Goal: Information Seeking & Learning: Learn about a topic

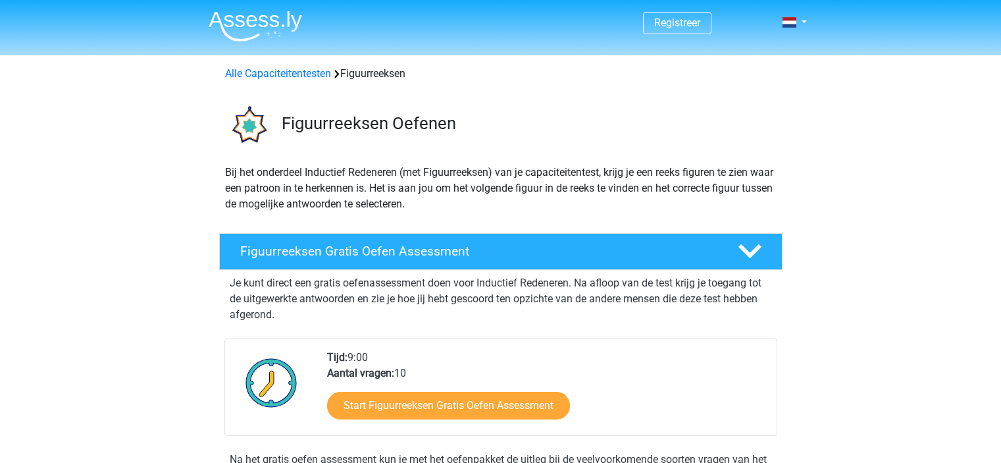
click at [201, 164] on div "Bij het onderdeel Inductief Redeneren (met Figuurreeksen) van je capaciteitente…" at bounding box center [500, 193] width 625 height 58
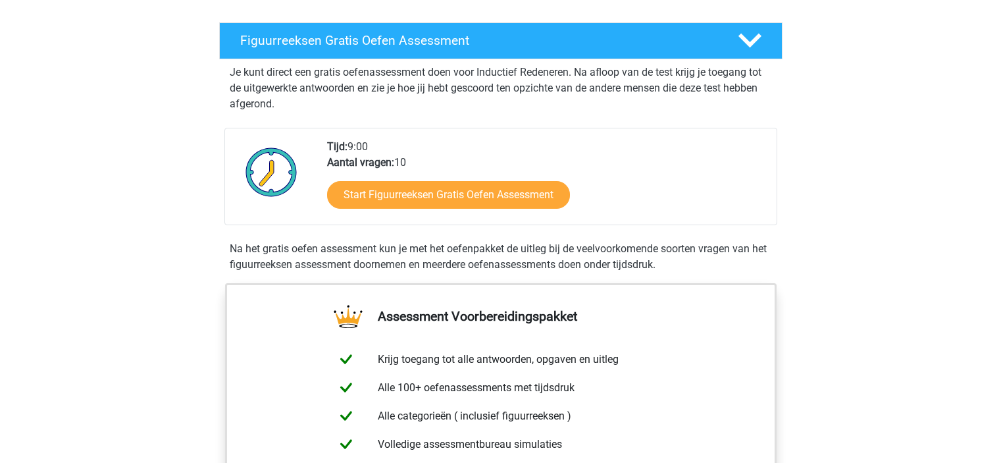
scroll to position [237, 0]
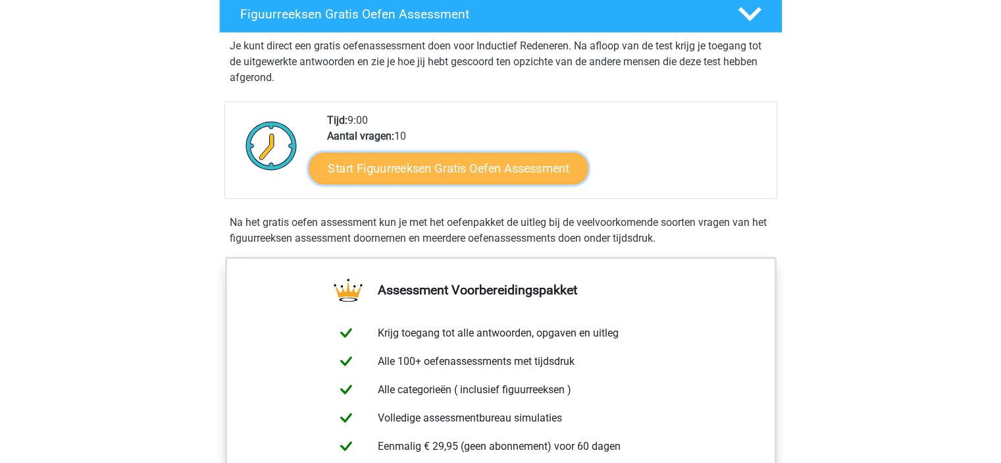
click at [422, 155] on link "Start Figuurreeksen Gratis Oefen Assessment" at bounding box center [448, 168] width 279 height 32
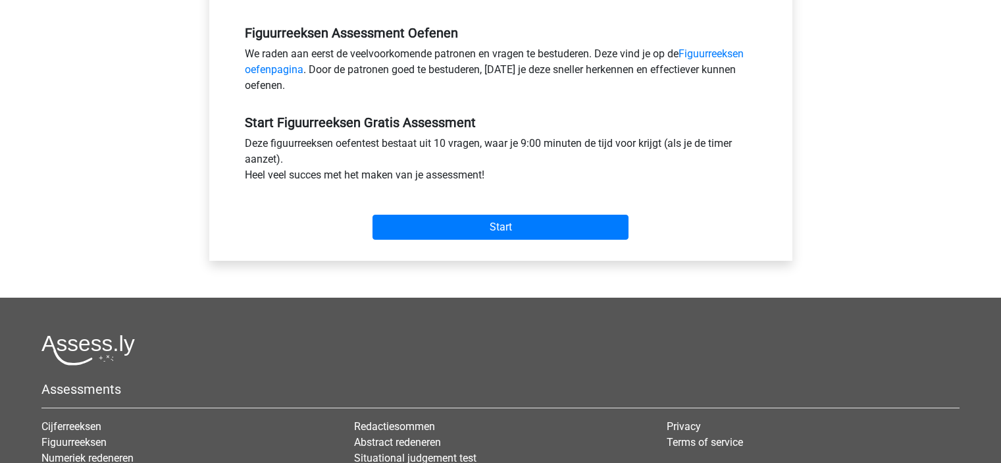
scroll to position [447, 0]
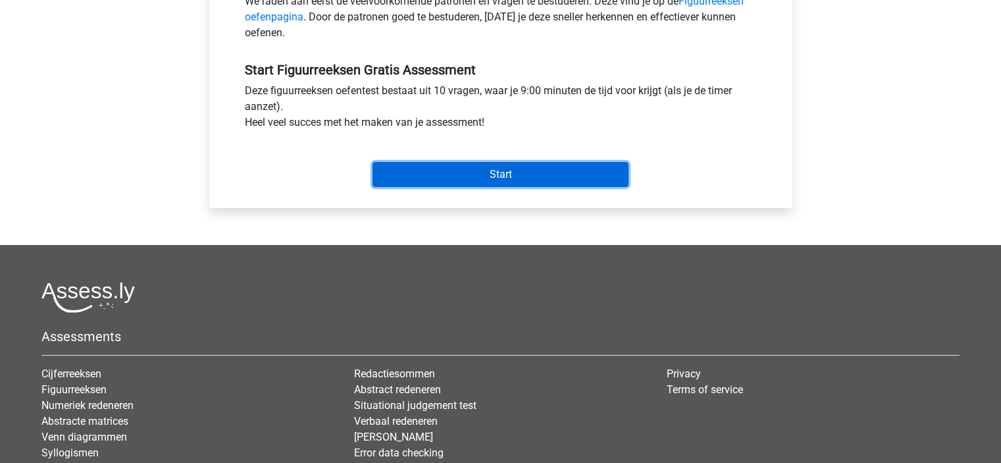
click at [513, 173] on input "Start" at bounding box center [500, 174] width 256 height 25
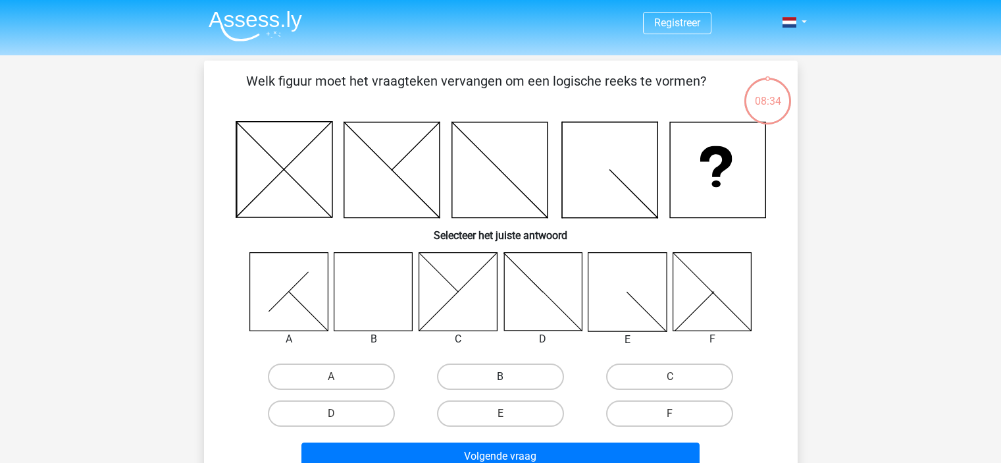
drag, startPoint x: 501, startPoint y: 370, endPoint x: 499, endPoint y: 381, distance: 10.7
click at [499, 381] on label "B" at bounding box center [500, 376] width 127 height 26
click at [500, 381] on input "B" at bounding box center [504, 380] width 9 height 9
radio input "true"
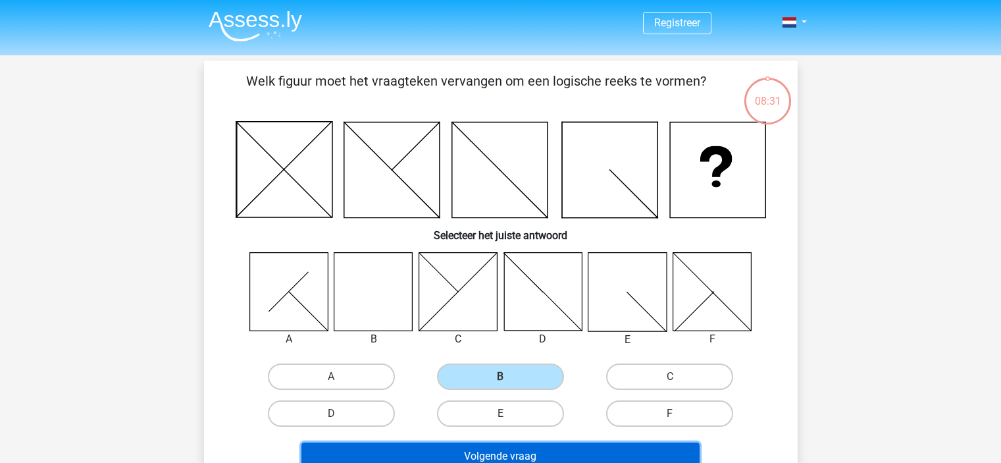
click at [497, 445] on button "Volgende vraag" at bounding box center [500, 456] width 398 height 28
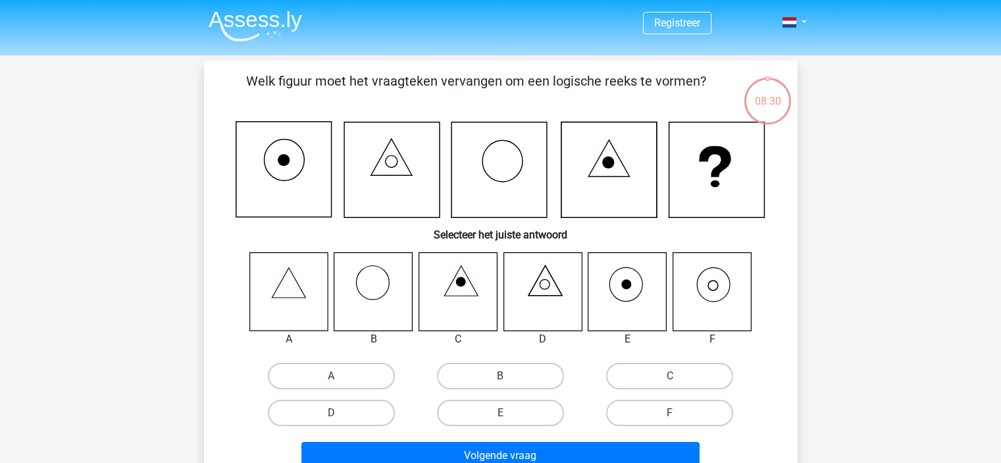
scroll to position [61, 0]
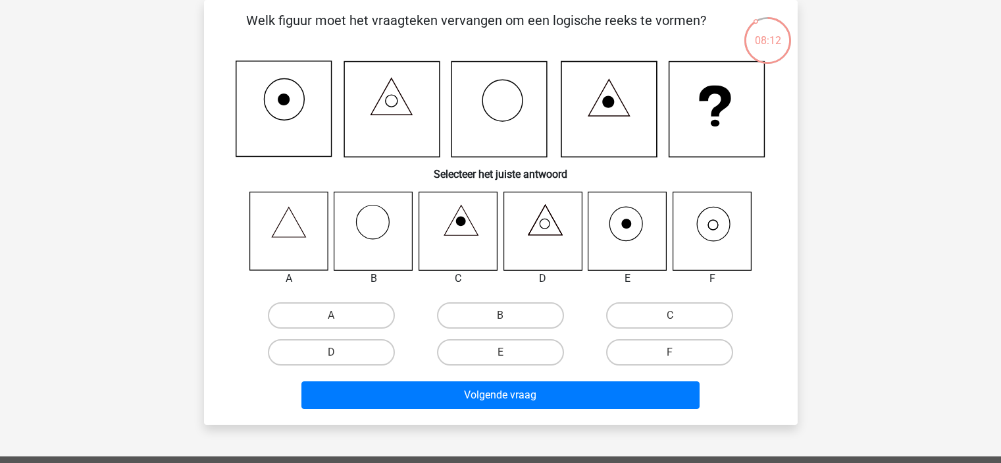
drag, startPoint x: 705, startPoint y: 239, endPoint x: 700, endPoint y: 244, distance: 7.0
click at [700, 244] on icon at bounding box center [711, 230] width 78 height 78
click at [702, 233] on icon at bounding box center [711, 230] width 78 height 78
click at [707, 233] on icon at bounding box center [711, 230] width 78 height 78
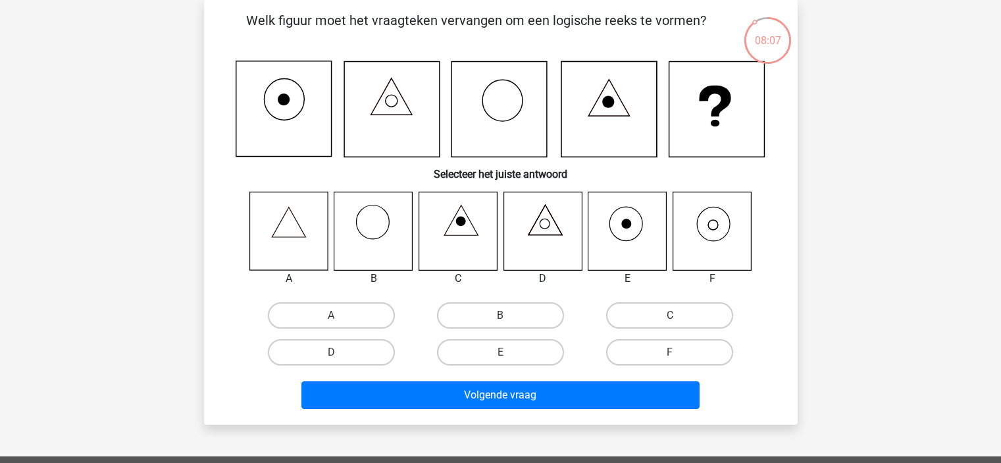
click at [707, 233] on icon at bounding box center [711, 230] width 78 height 78
drag, startPoint x: 722, startPoint y: 218, endPoint x: 718, endPoint y: 224, distance: 7.4
click at [718, 224] on icon at bounding box center [711, 230] width 78 height 78
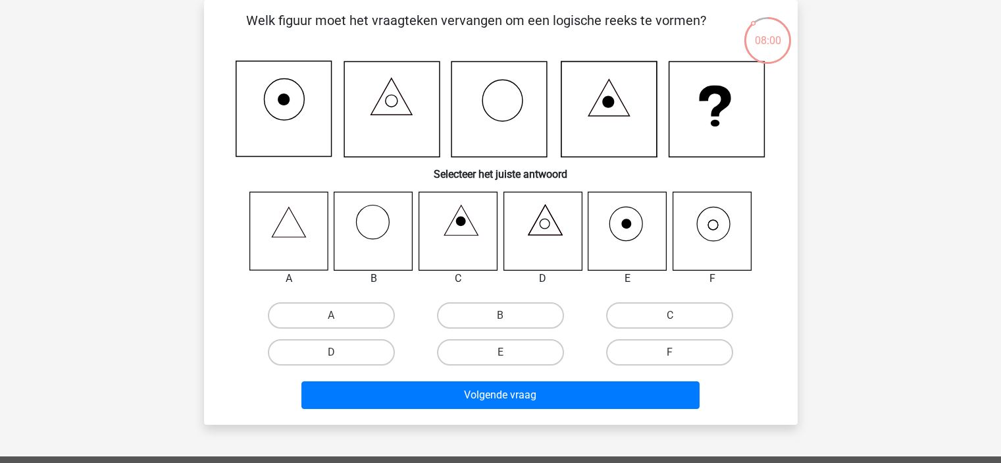
click at [713, 230] on icon at bounding box center [711, 230] width 78 height 78
click at [664, 344] on label "F" at bounding box center [669, 352] width 127 height 26
click at [670, 352] on input "F" at bounding box center [674, 356] width 9 height 9
radio input "true"
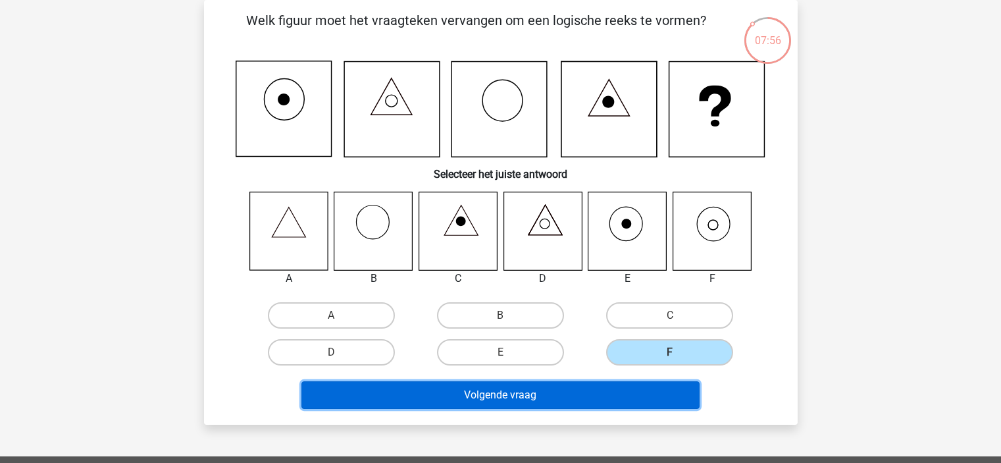
click at [526, 401] on button "Volgende vraag" at bounding box center [500, 395] width 398 height 28
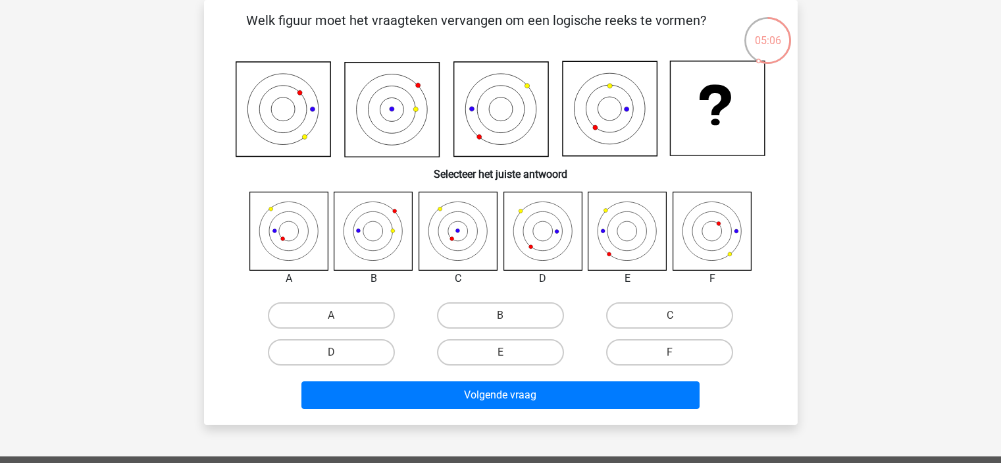
click at [553, 228] on icon at bounding box center [542, 230] width 78 height 78
click at [354, 349] on label "D" at bounding box center [331, 352] width 127 height 26
click at [339, 352] on input "D" at bounding box center [335, 356] width 9 height 9
radio input "true"
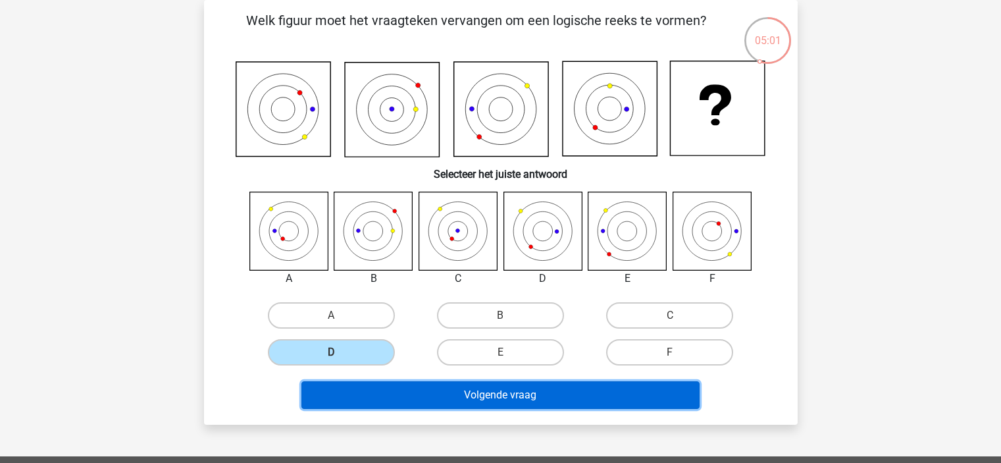
click at [489, 394] on button "Volgende vraag" at bounding box center [500, 395] width 398 height 28
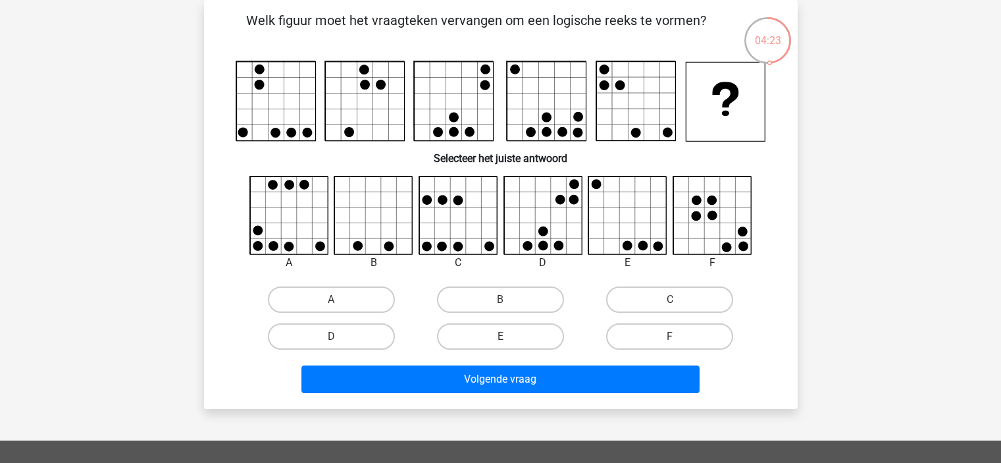
click at [334, 304] on input "A" at bounding box center [335, 303] width 9 height 9
radio input "true"
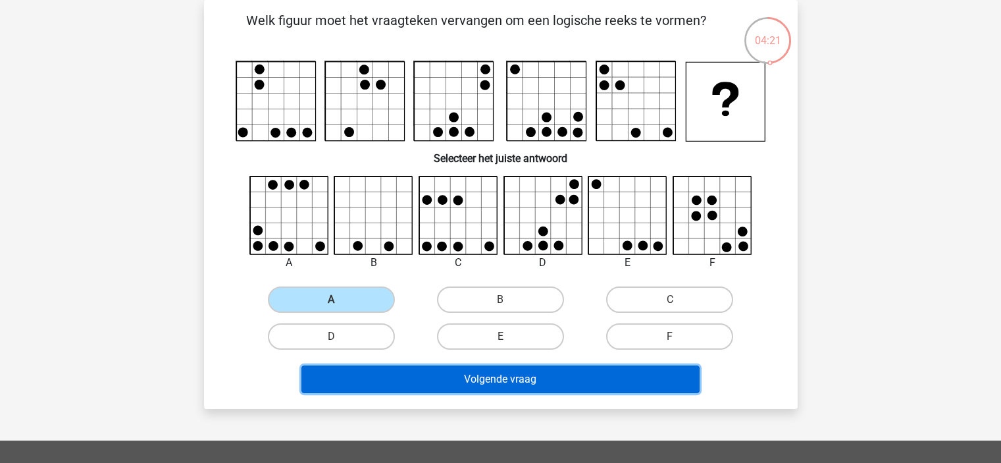
click at [493, 376] on button "Volgende vraag" at bounding box center [500, 379] width 398 height 28
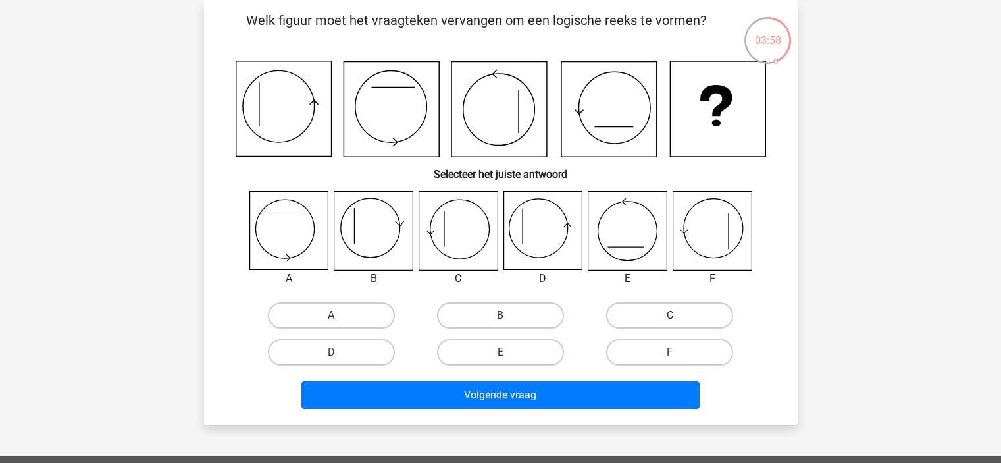
click at [663, 313] on label "C" at bounding box center [669, 315] width 127 height 26
click at [670, 315] on input "C" at bounding box center [674, 319] width 9 height 9
radio input "true"
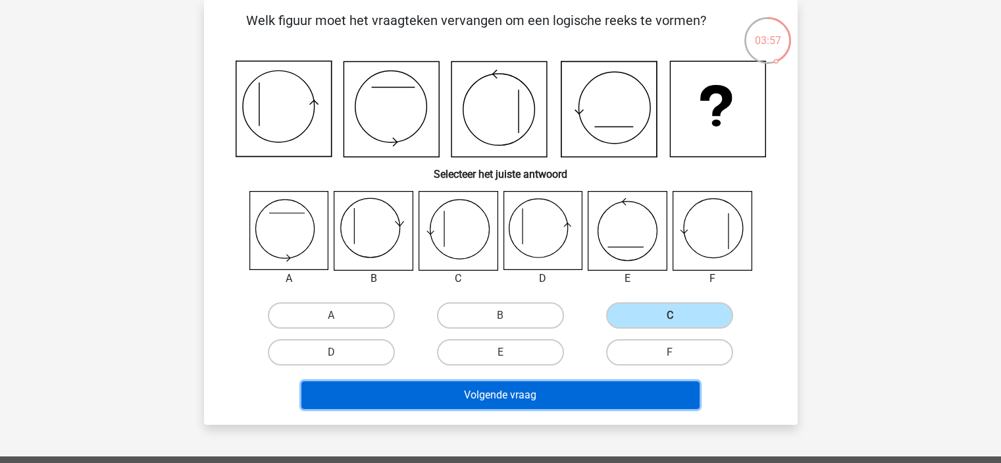
click at [528, 391] on button "Volgende vraag" at bounding box center [500, 395] width 398 height 28
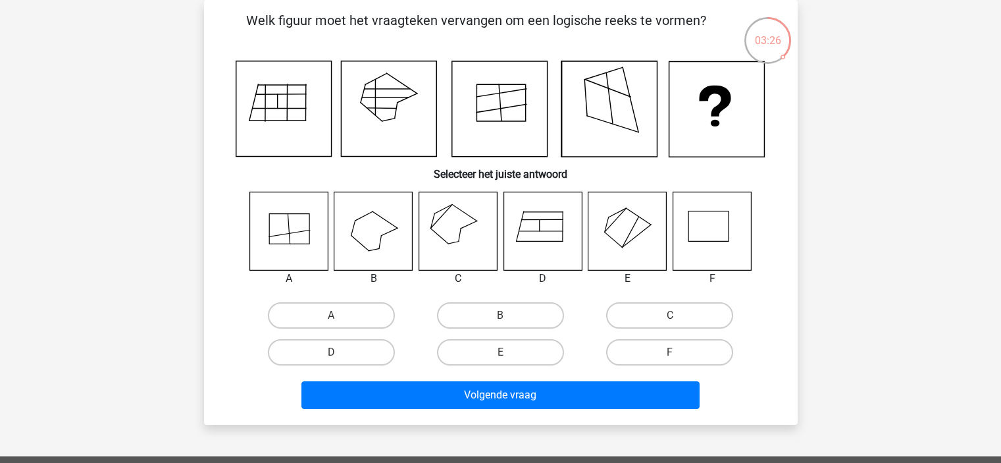
click at [645, 247] on icon at bounding box center [627, 230] width 78 height 78
click at [505, 352] on input "E" at bounding box center [504, 356] width 9 height 9
radio input "true"
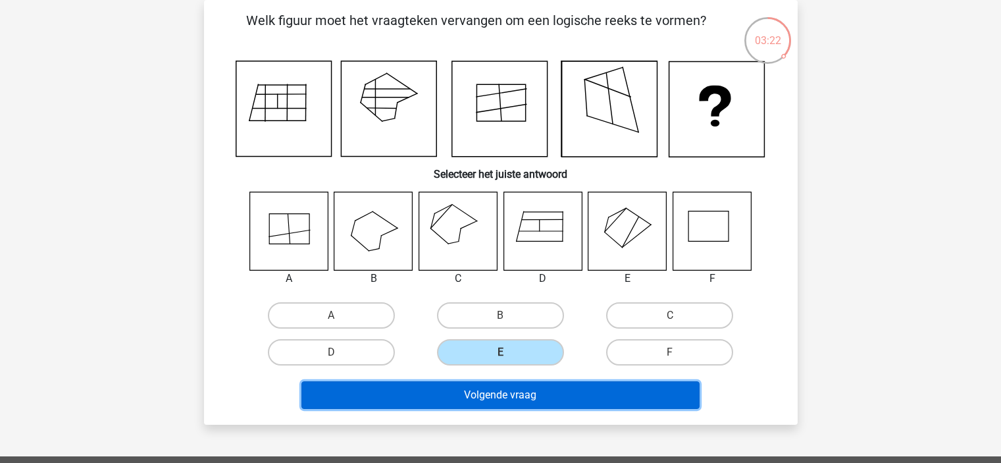
click at [505, 402] on button "Volgende vraag" at bounding box center [500, 395] width 398 height 28
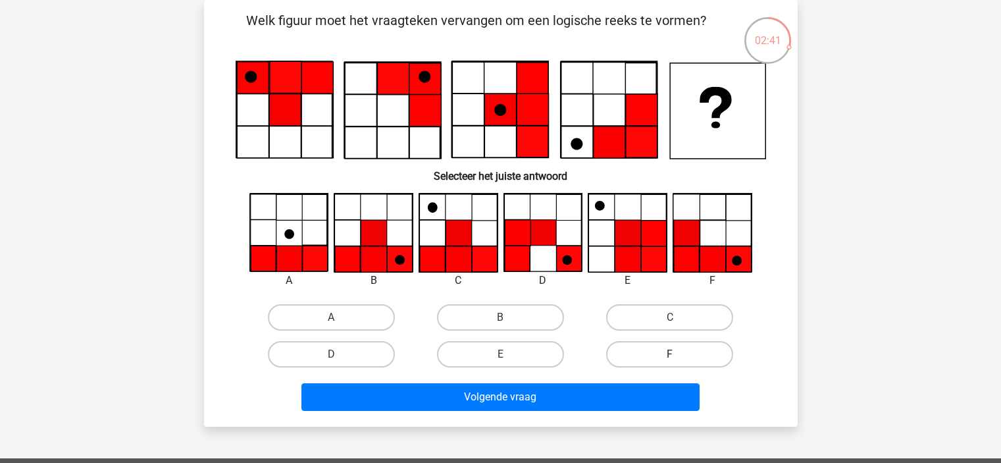
click at [683, 353] on label "F" at bounding box center [669, 354] width 127 height 26
click at [678, 354] on input "F" at bounding box center [674, 358] width 9 height 9
radio input "true"
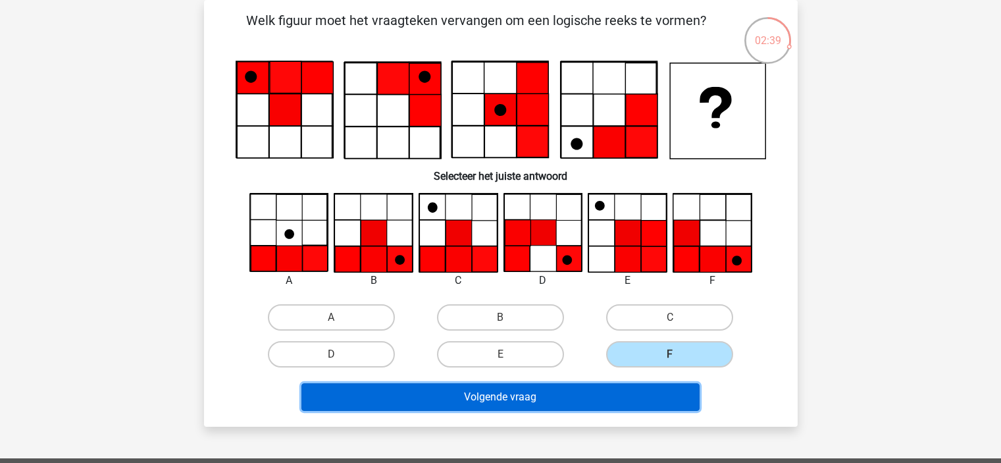
click at [516, 402] on button "Volgende vraag" at bounding box center [500, 397] width 398 height 28
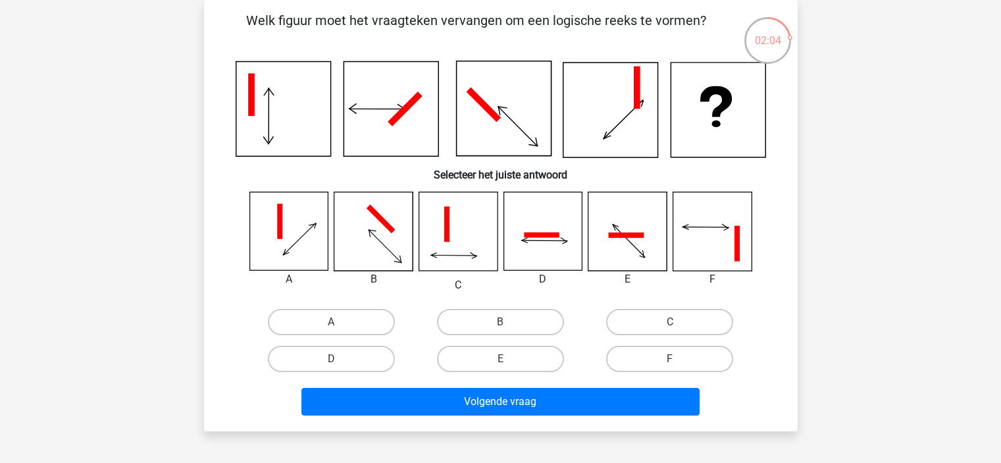
click at [382, 218] on icon at bounding box center [380, 219] width 29 height 29
click at [500, 323] on input "B" at bounding box center [504, 326] width 9 height 9
radio input "true"
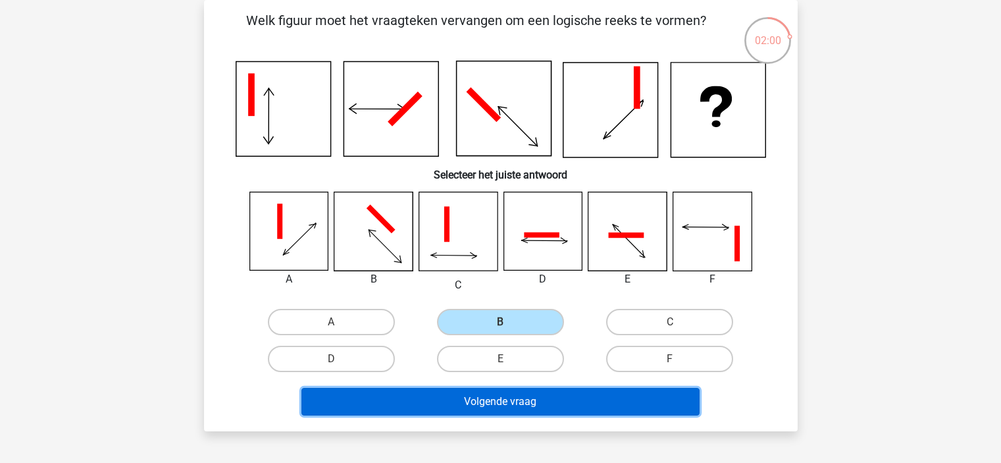
click at [504, 393] on button "Volgende vraag" at bounding box center [500, 402] width 398 height 28
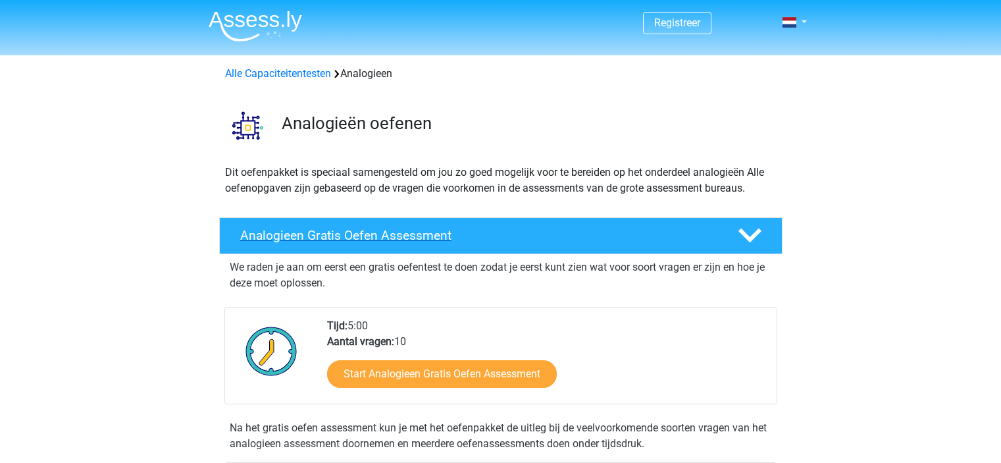
click at [355, 239] on h4 "Analogieen Gratis Oefen Assessment" at bounding box center [478, 235] width 476 height 15
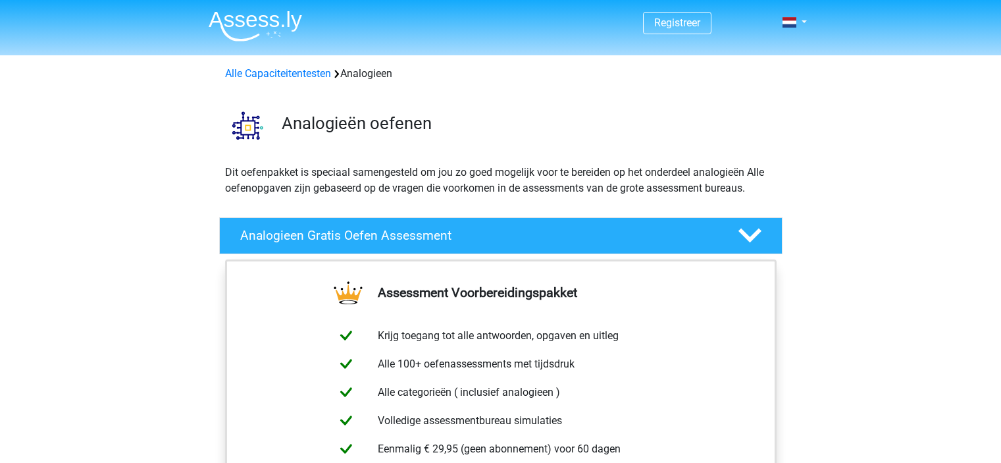
click at [795, 275] on div "Assessment Voorbereidingspakket Krijg toegang tot alle antwoorden, opgaven en u…" at bounding box center [500, 412] width 614 height 307
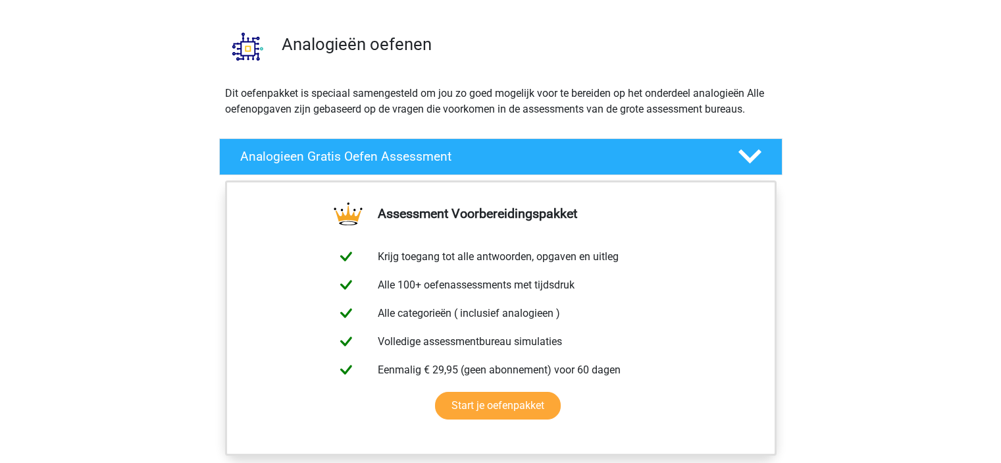
scroll to position [237, 0]
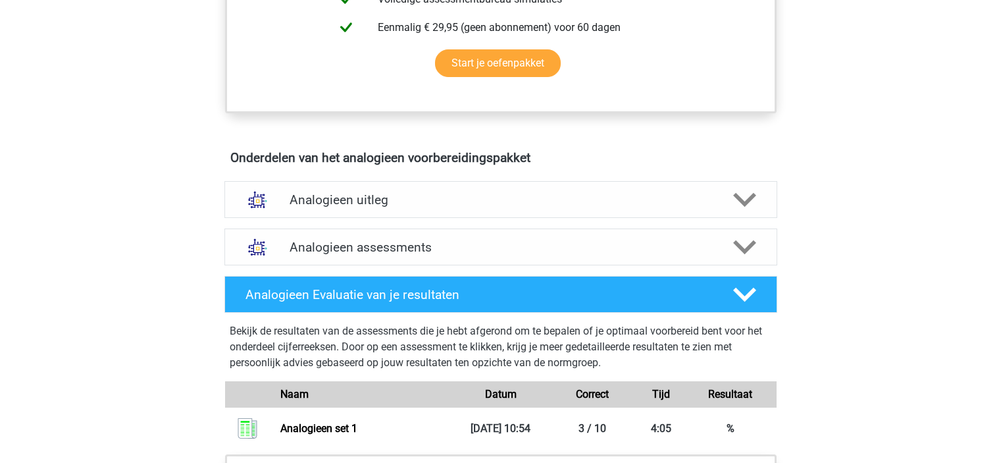
scroll to position [447, 0]
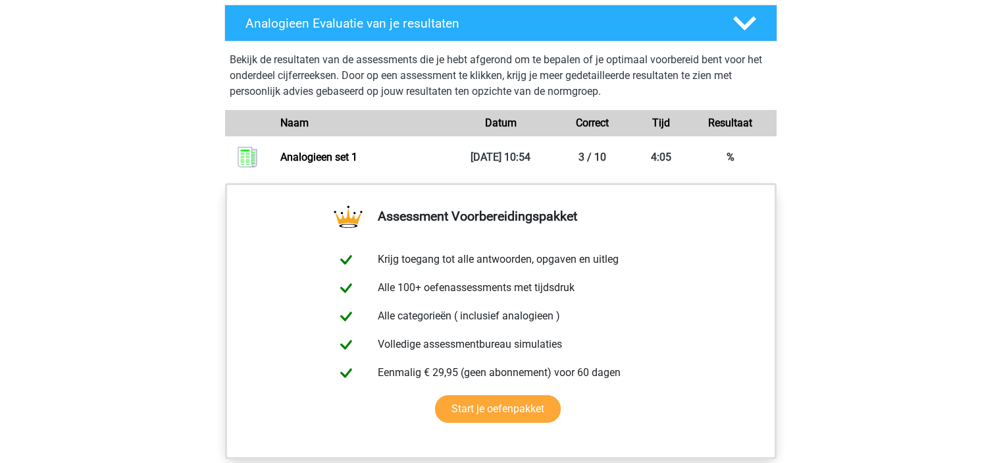
scroll to position [921, 0]
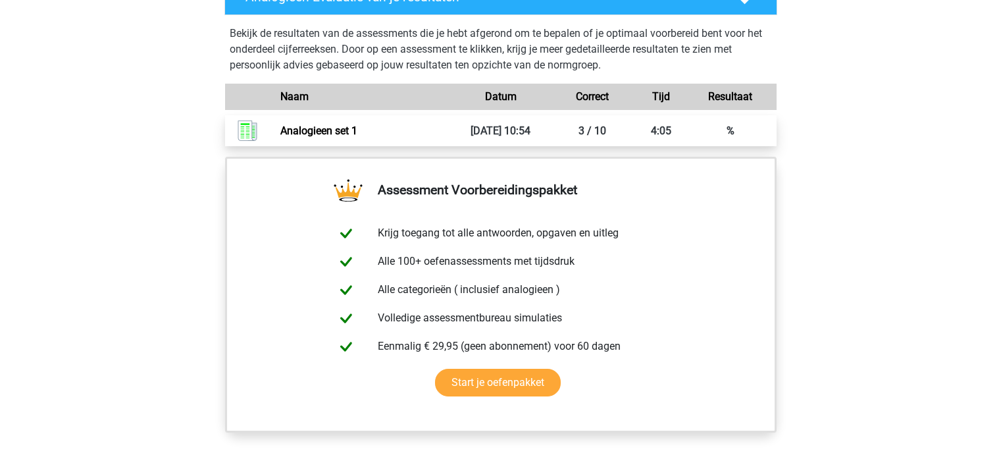
click at [280, 124] on link "Analogieen set 1" at bounding box center [318, 130] width 77 height 13
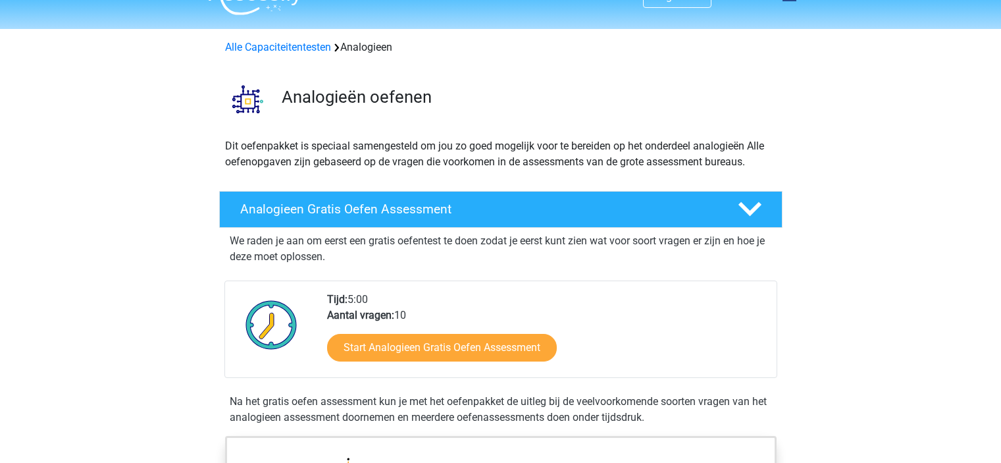
scroll to position [0, 0]
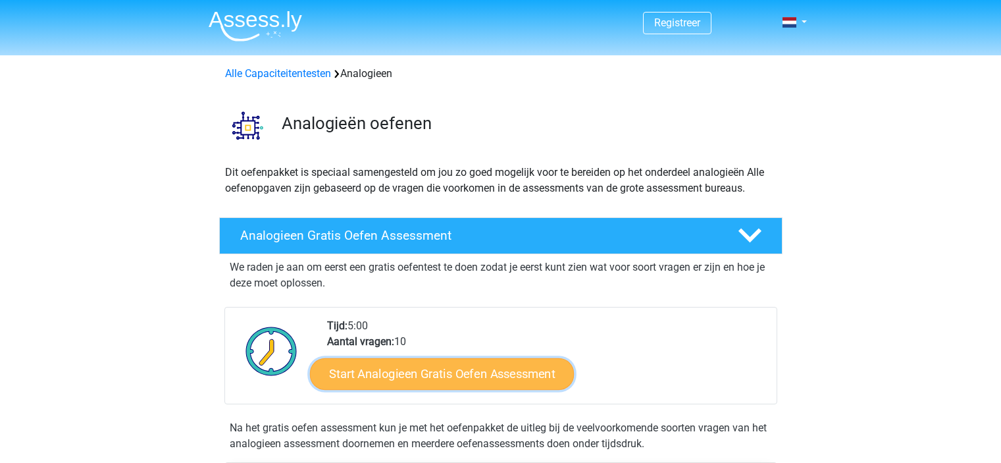
click at [408, 366] on link "Start Analogieen Gratis Oefen Assessment" at bounding box center [442, 373] width 264 height 32
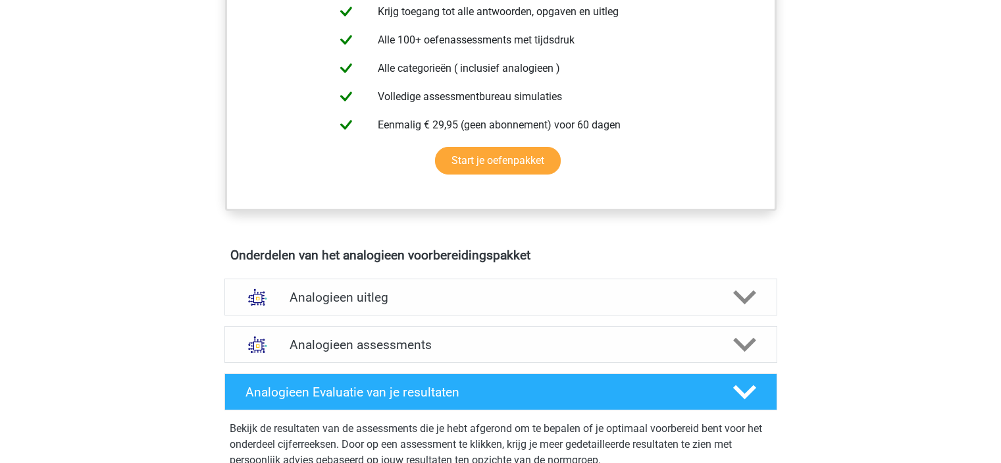
scroll to position [553, 0]
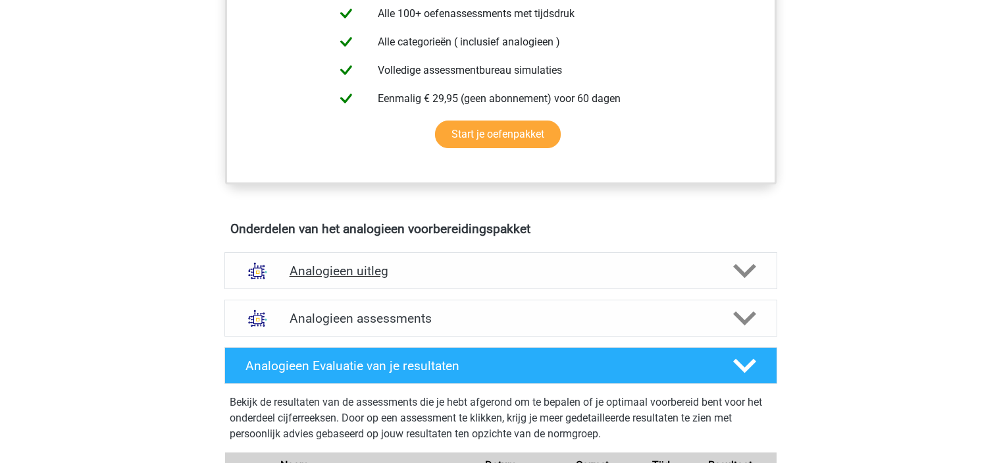
click at [740, 273] on polygon at bounding box center [744, 270] width 23 height 14
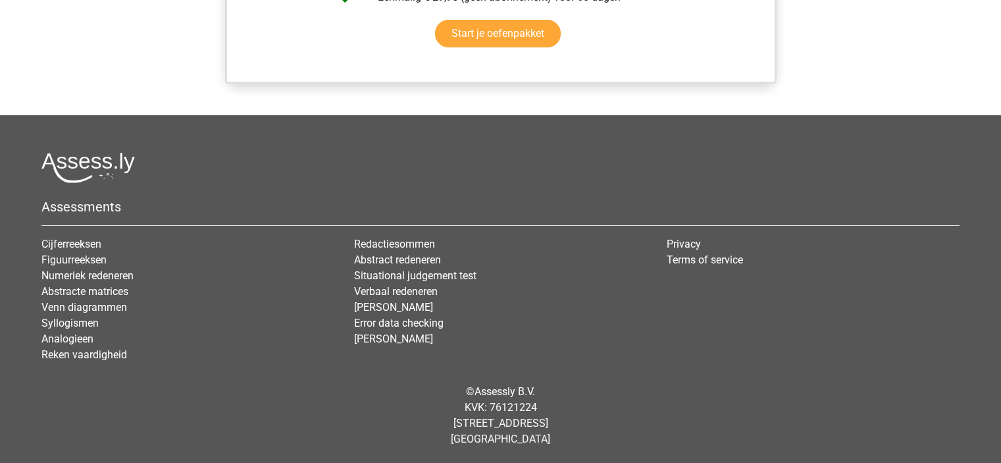
scroll to position [1693, 0]
click at [81, 255] on link "Figuurreeksen" at bounding box center [73, 259] width 65 height 13
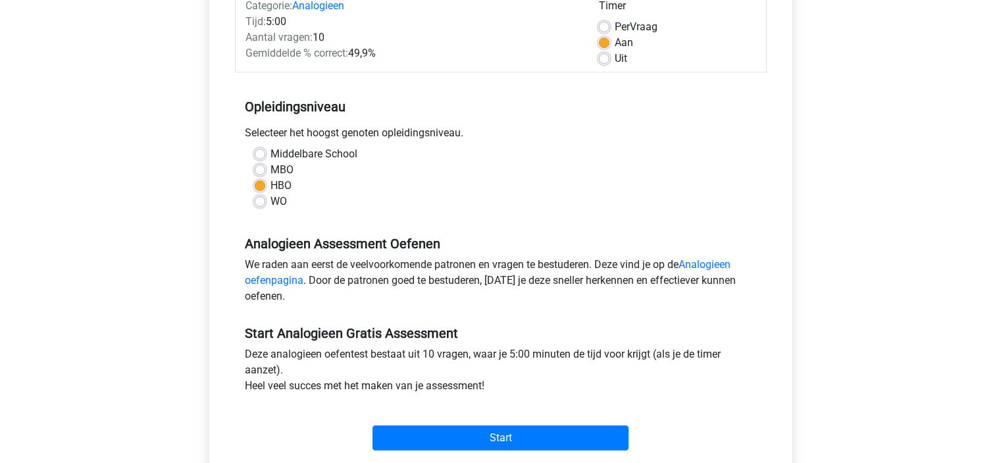
scroll to position [237, 0]
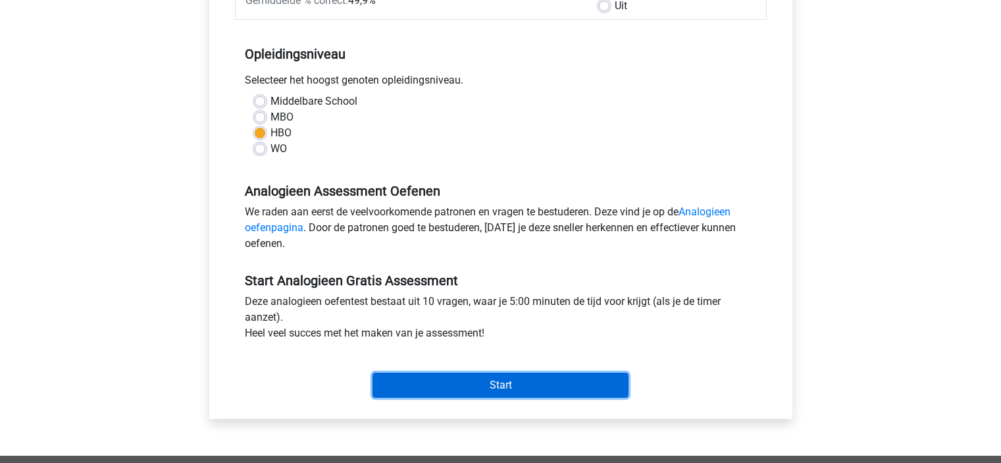
click at [495, 395] on input "Start" at bounding box center [500, 384] width 256 height 25
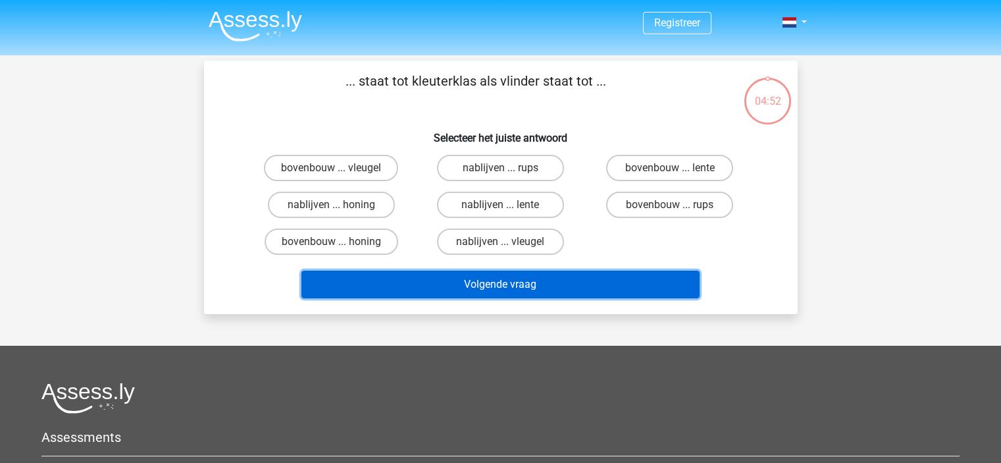
click at [477, 282] on button "Volgende vraag" at bounding box center [500, 284] width 398 height 28
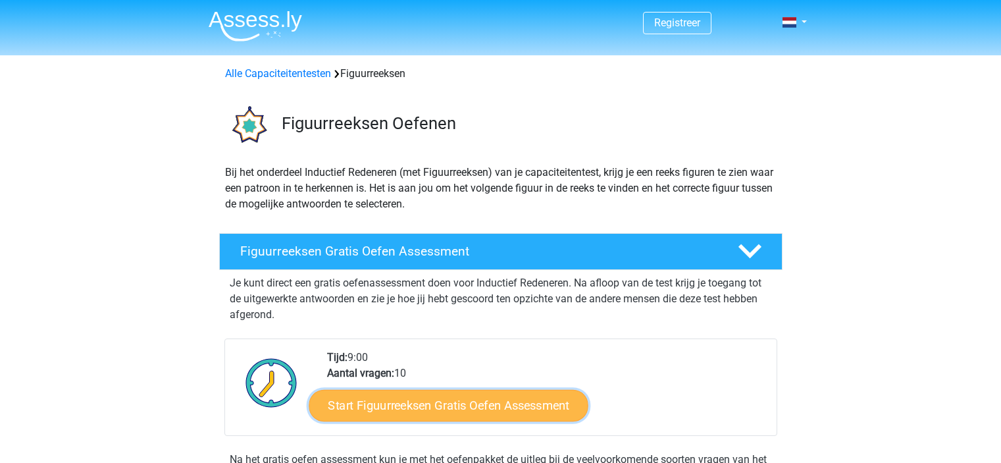
click at [417, 401] on link "Start Figuurreeksen Gratis Oefen Assessment" at bounding box center [448, 405] width 279 height 32
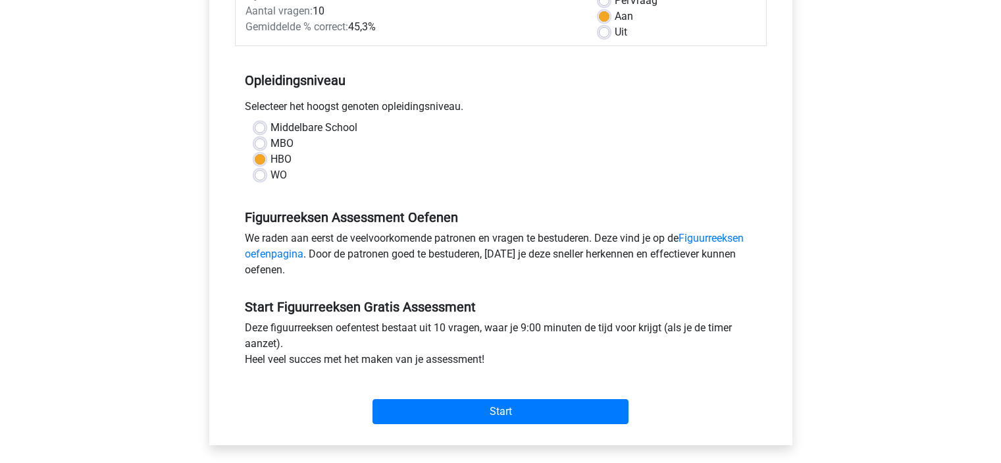
scroll to position [237, 0]
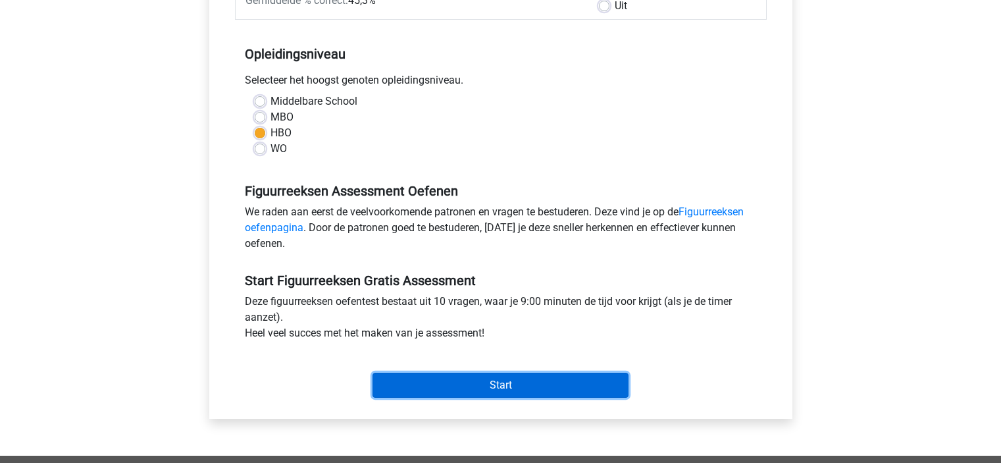
click at [457, 382] on input "Start" at bounding box center [500, 384] width 256 height 25
click at [508, 380] on input "Start" at bounding box center [500, 384] width 256 height 25
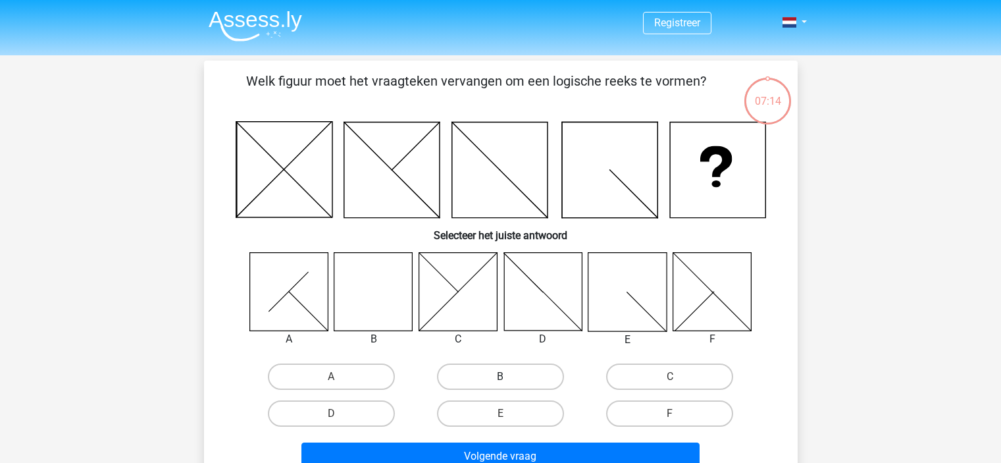
click at [493, 372] on label "B" at bounding box center [500, 376] width 127 height 26
click at [500, 376] on input "B" at bounding box center [504, 380] width 9 height 9
radio input "true"
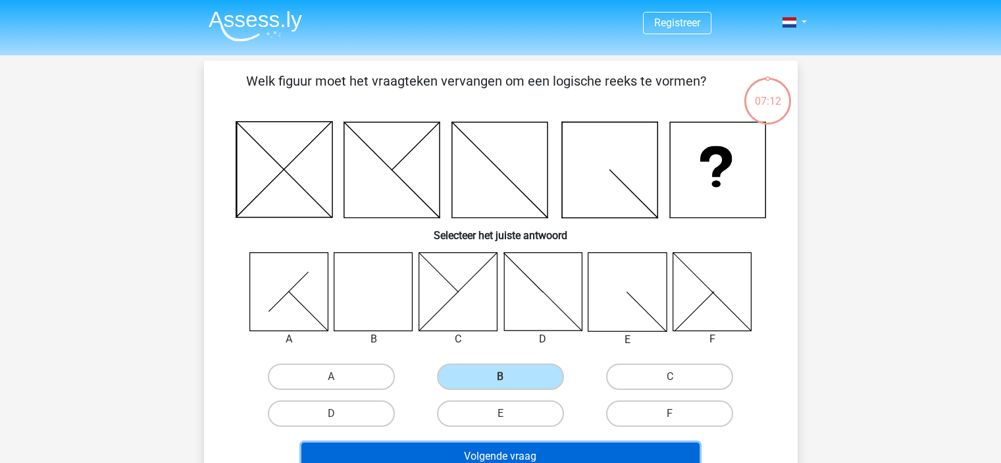
click at [504, 449] on button "Volgende vraag" at bounding box center [500, 456] width 398 height 28
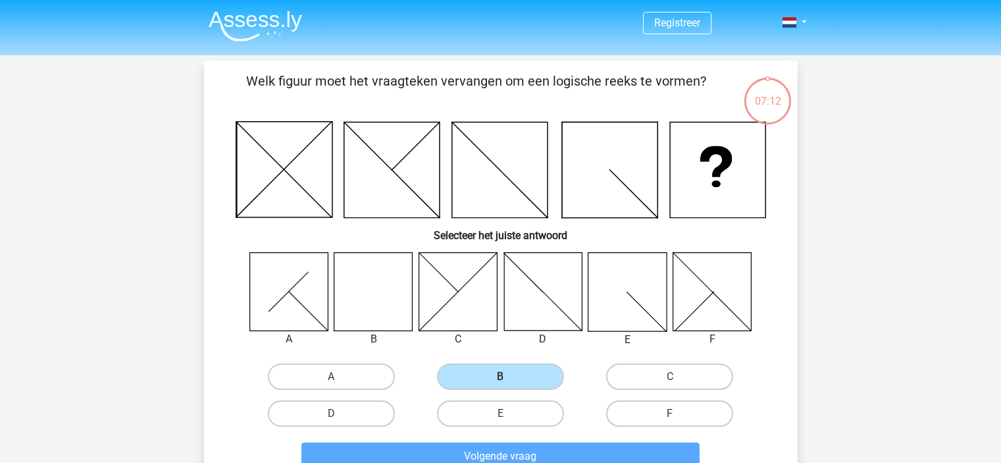
scroll to position [61, 0]
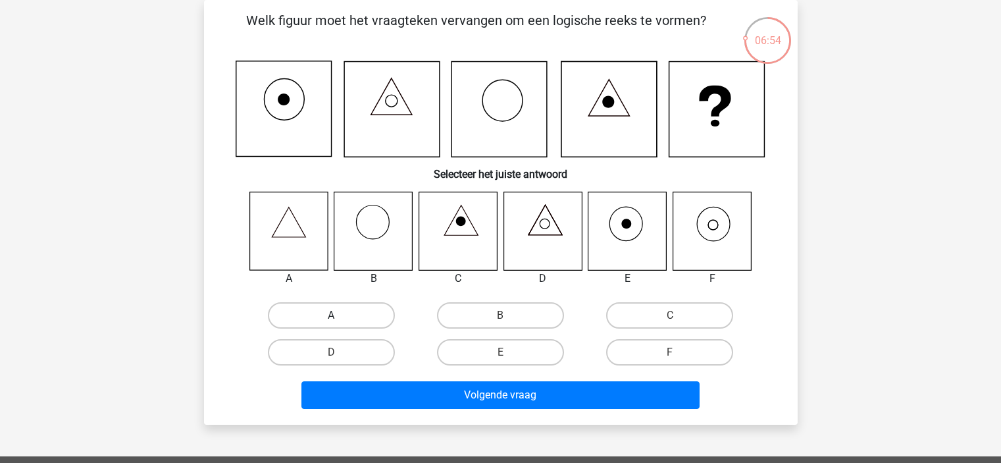
click at [338, 311] on label "A" at bounding box center [331, 315] width 127 height 26
click at [338, 315] on input "A" at bounding box center [335, 319] width 9 height 9
radio input "true"
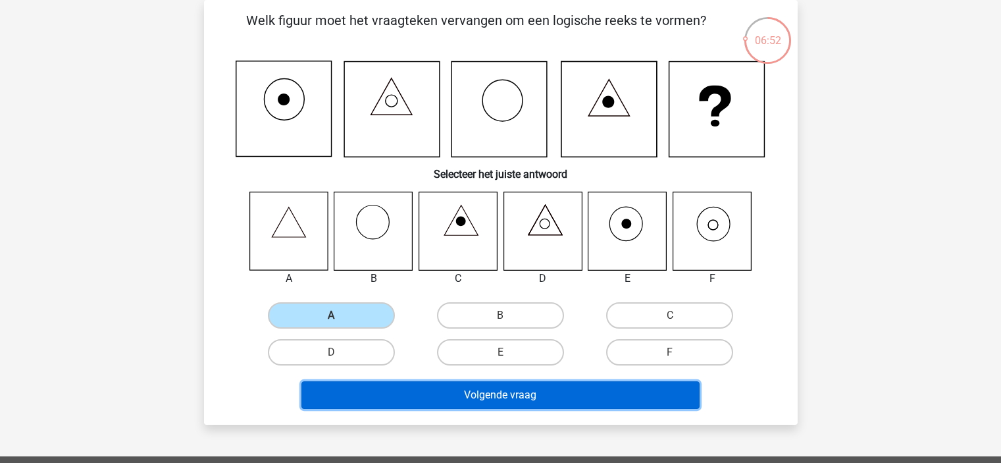
click at [524, 397] on button "Volgende vraag" at bounding box center [500, 395] width 398 height 28
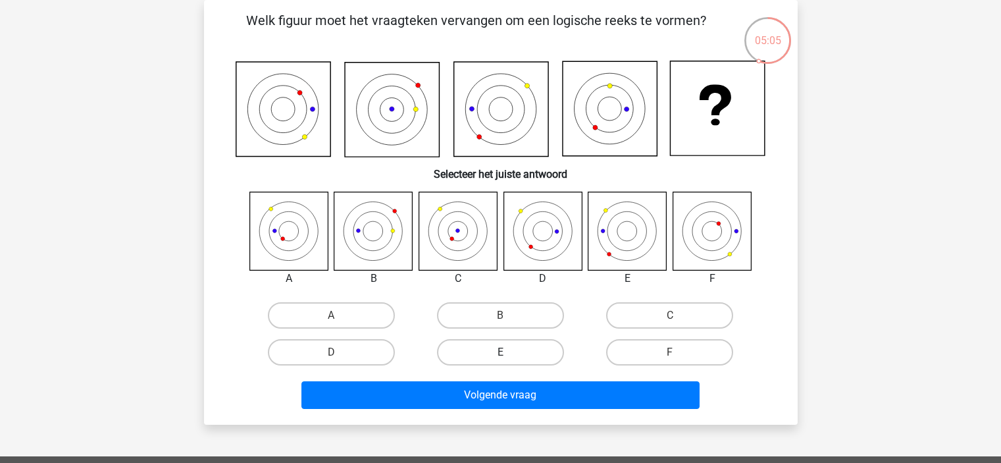
drag, startPoint x: 488, startPoint y: 461, endPoint x: 468, endPoint y: 357, distance: 106.3
click at [468, 357] on label "E" at bounding box center [500, 352] width 127 height 26
click at [500, 357] on input "E" at bounding box center [504, 356] width 9 height 9
radio input "true"
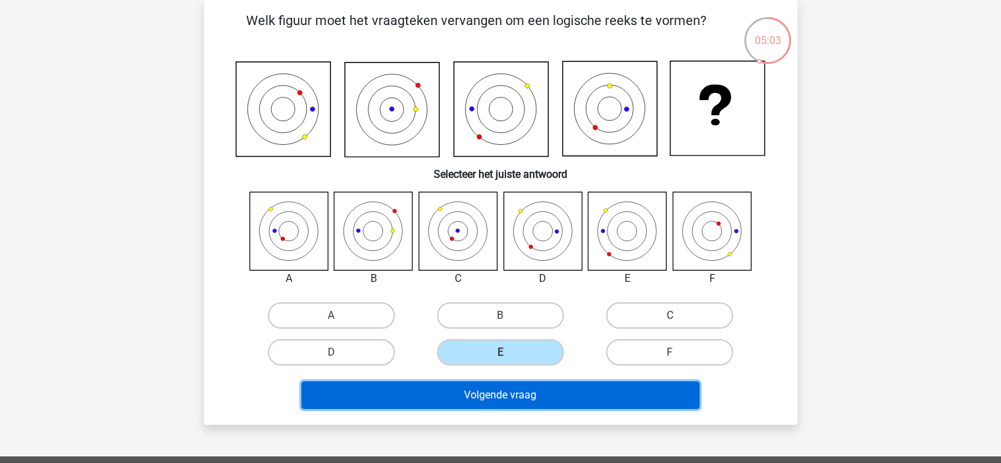
click at [474, 386] on button "Volgende vraag" at bounding box center [500, 395] width 398 height 28
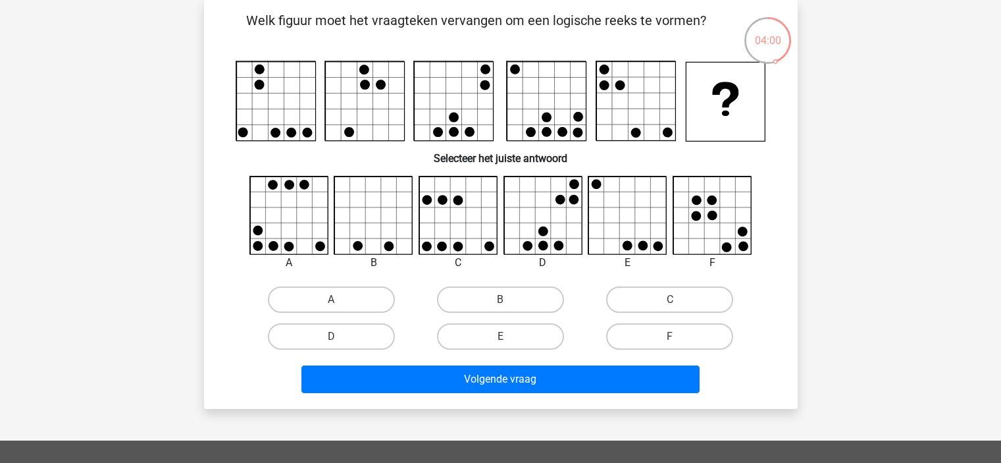
click at [503, 307] on input "B" at bounding box center [504, 303] width 9 height 9
radio input "true"
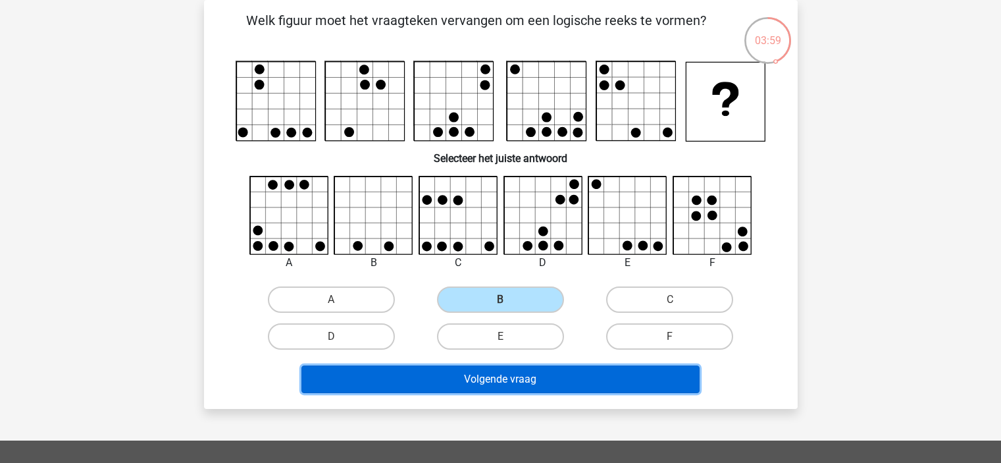
click at [507, 373] on button "Volgende vraag" at bounding box center [500, 379] width 398 height 28
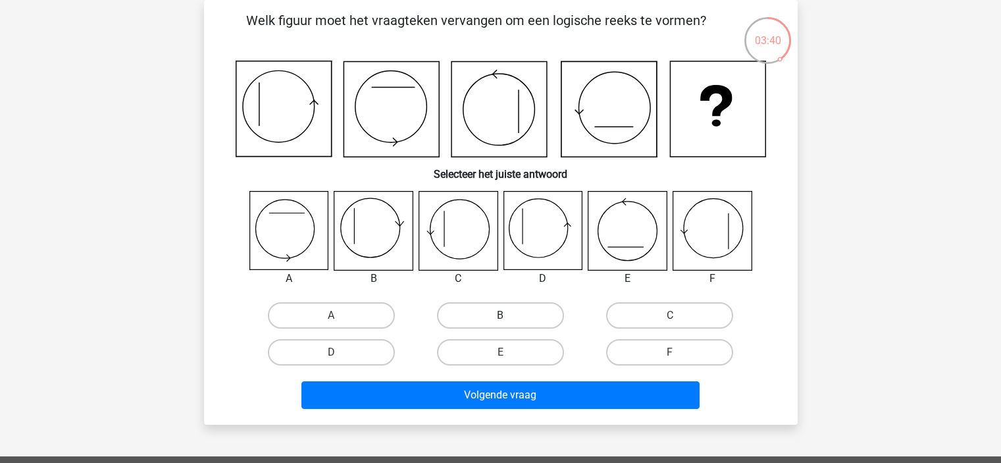
click at [513, 318] on label "B" at bounding box center [500, 315] width 127 height 26
click at [509, 318] on input "B" at bounding box center [504, 319] width 9 height 9
radio input "true"
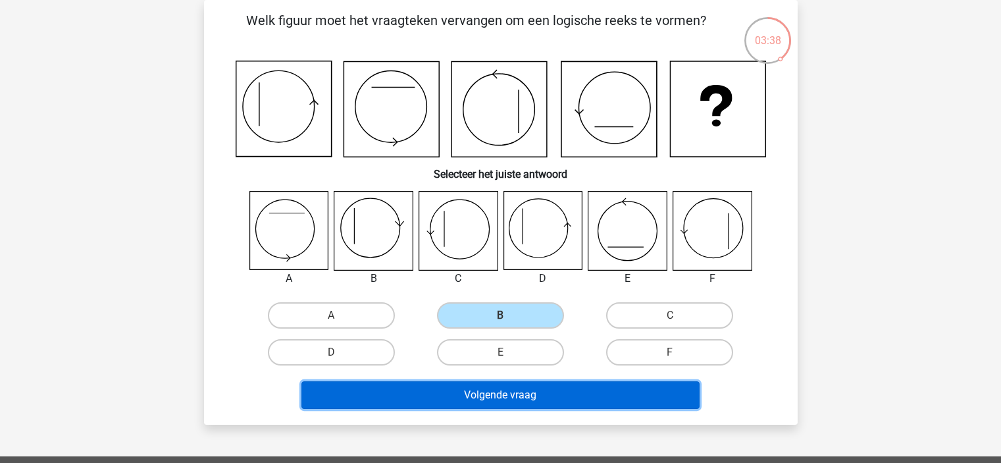
click at [510, 389] on button "Volgende vraag" at bounding box center [500, 395] width 398 height 28
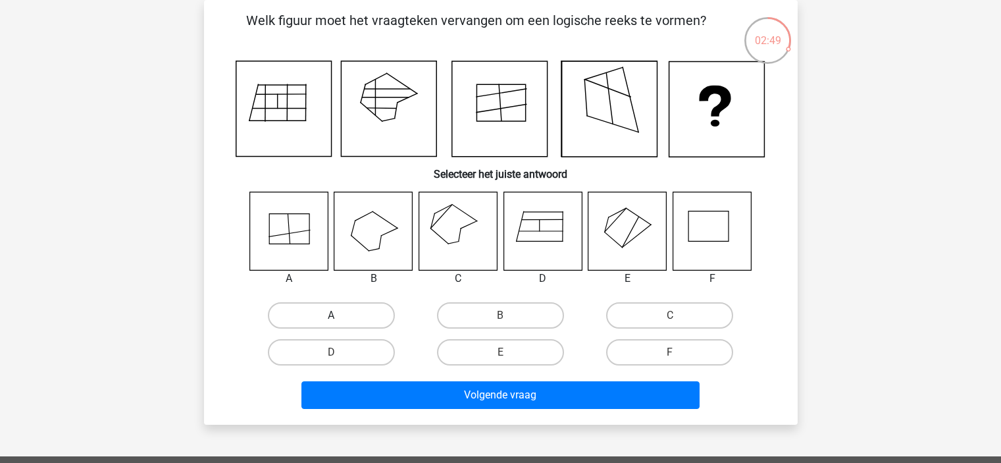
click at [316, 310] on label "A" at bounding box center [331, 315] width 127 height 26
click at [331, 315] on input "A" at bounding box center [335, 319] width 9 height 9
radio input "true"
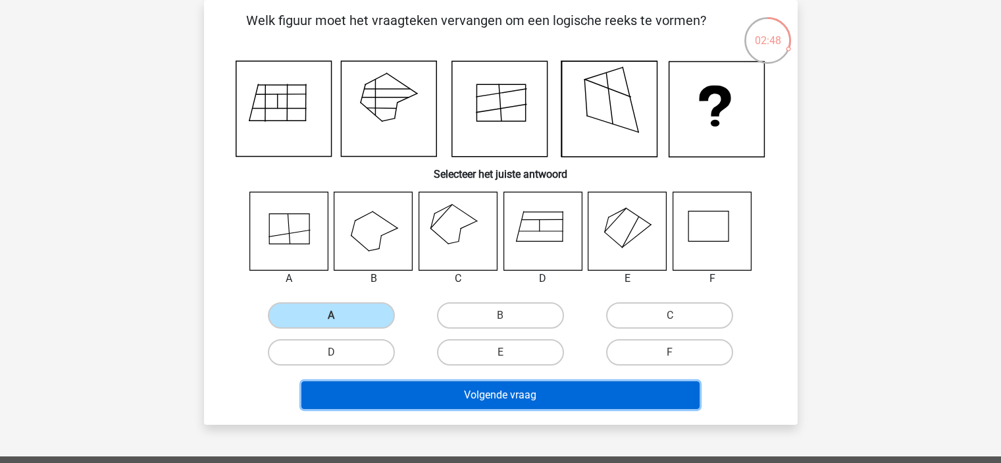
click at [478, 397] on button "Volgende vraag" at bounding box center [500, 395] width 398 height 28
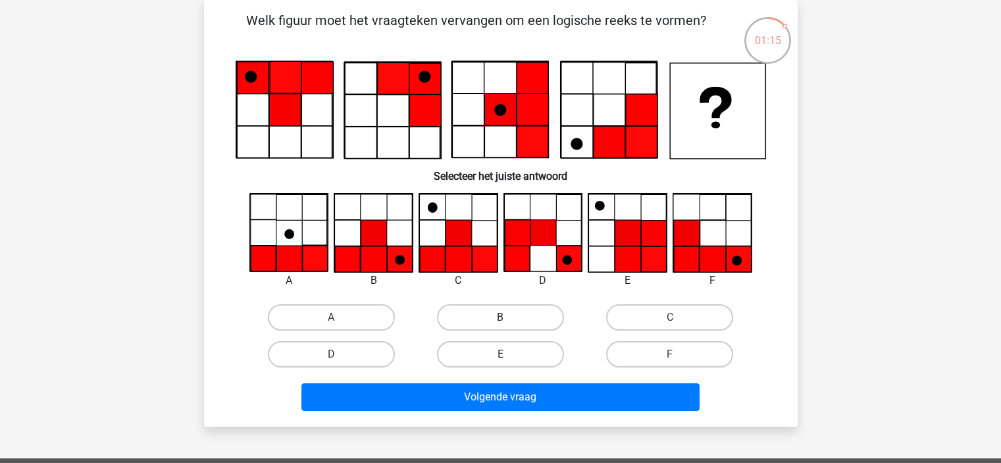
click at [484, 311] on label "B" at bounding box center [500, 317] width 127 height 26
click at [500, 317] on input "B" at bounding box center [504, 321] width 9 height 9
radio input "true"
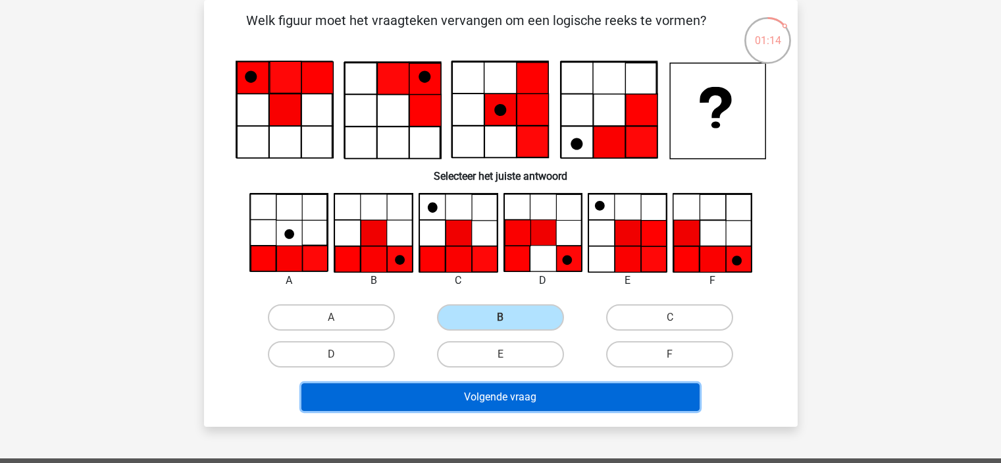
click at [504, 401] on button "Volgende vraag" at bounding box center [500, 397] width 398 height 28
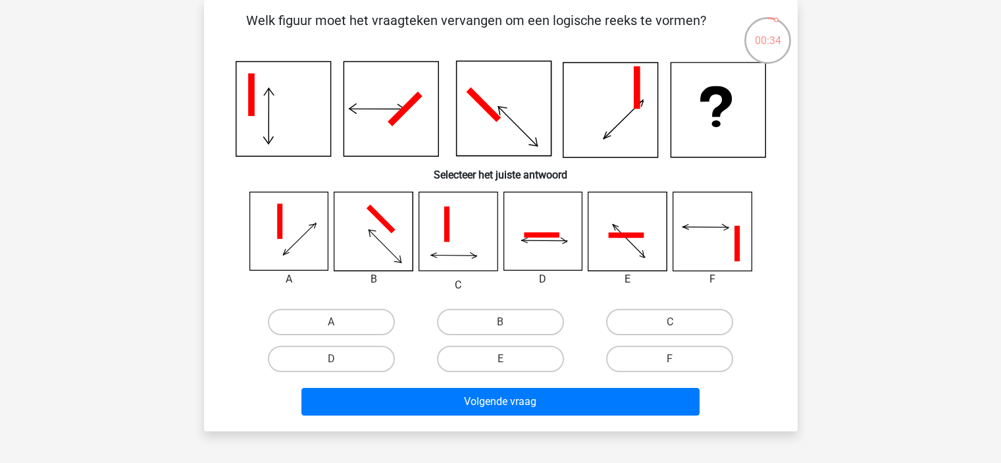
click at [509, 326] on input "B" at bounding box center [504, 326] width 9 height 9
radio input "true"
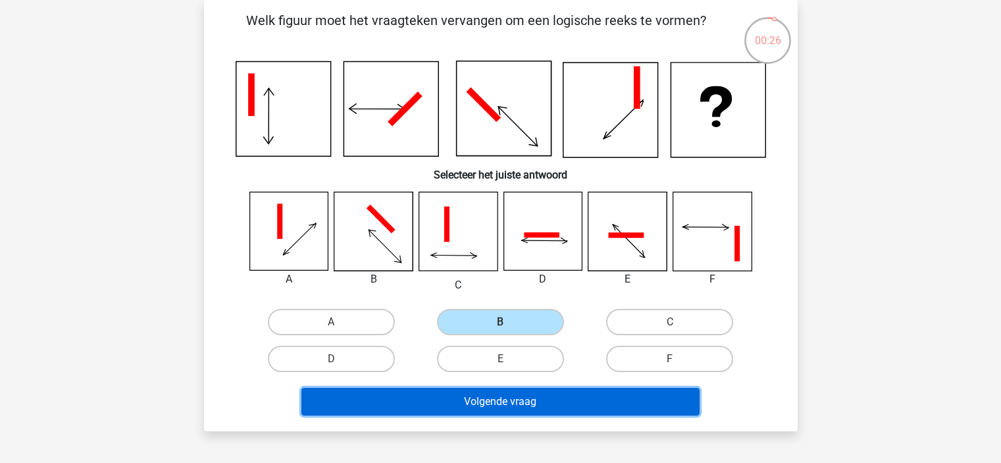
click at [530, 407] on button "Volgende vraag" at bounding box center [500, 402] width 398 height 28
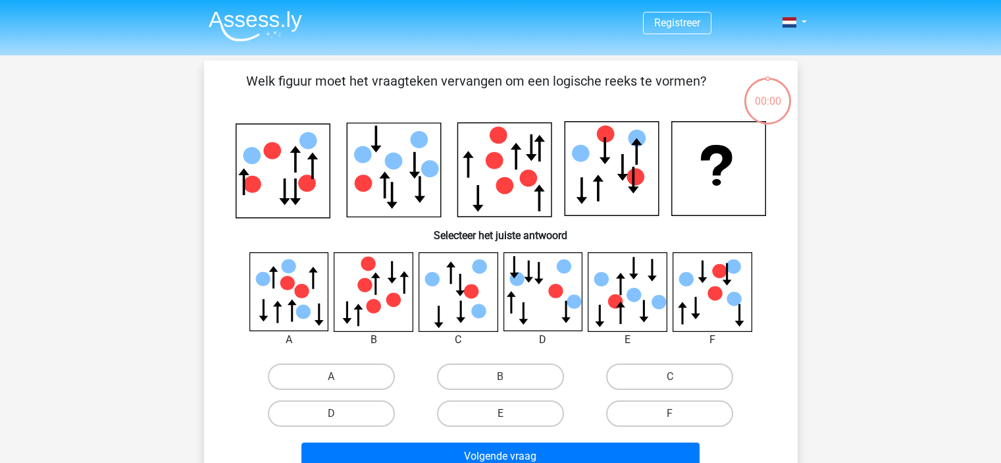
scroll to position [61, 0]
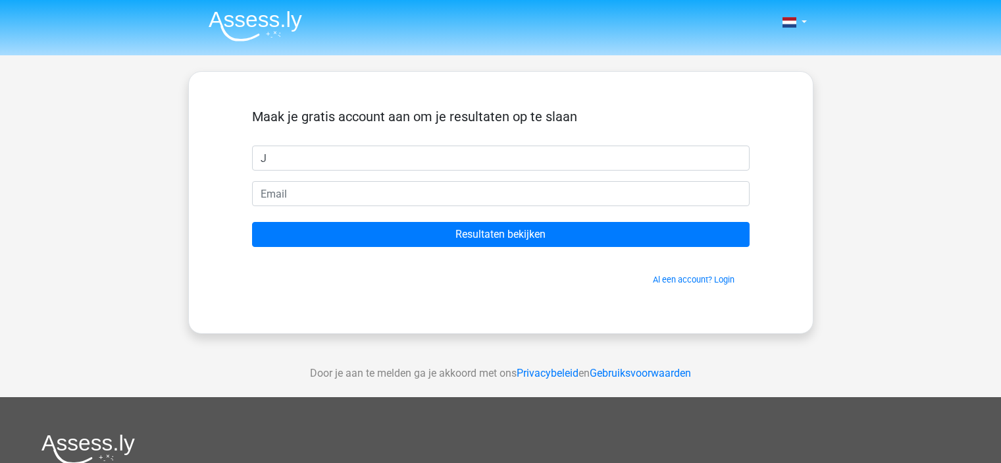
type input "[PERSON_NAME]"
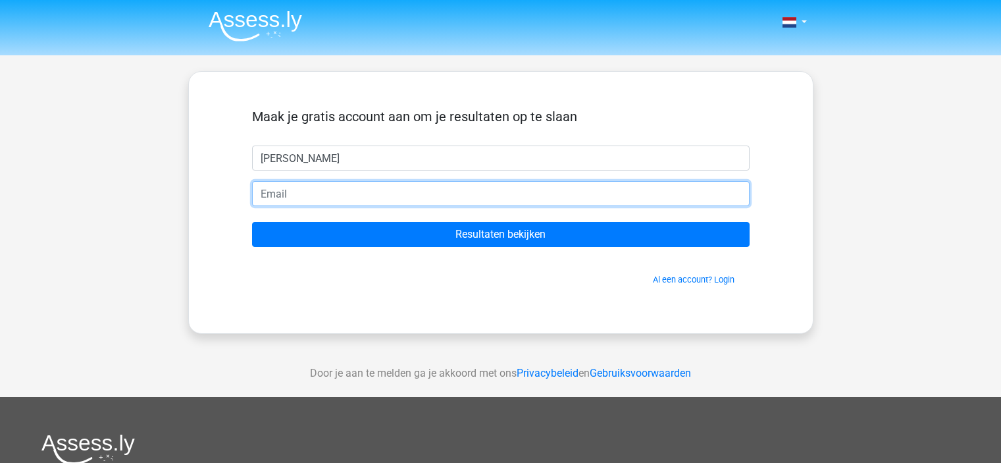
click at [295, 191] on input "email" at bounding box center [500, 193] width 497 height 25
type input "[PERSON_NAME][EMAIL_ADDRESS][DOMAIN_NAME]"
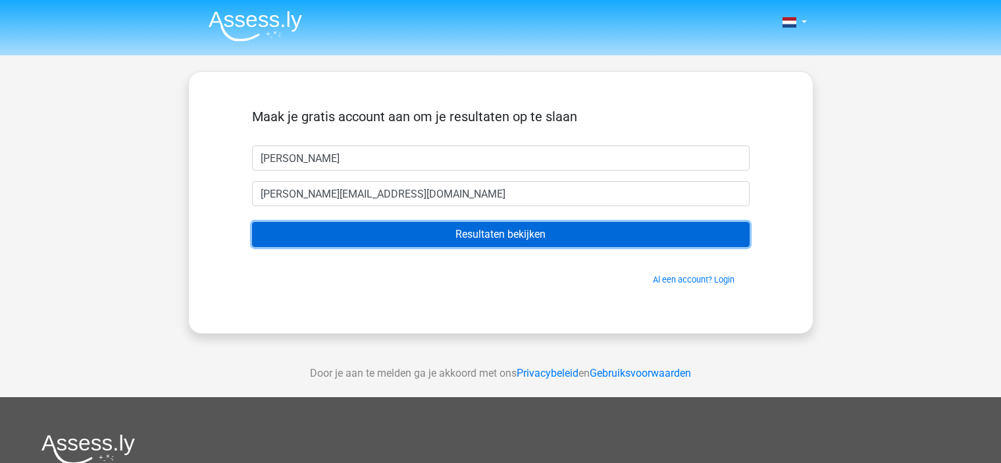
click at [432, 233] on input "Resultaten bekijken" at bounding box center [500, 234] width 497 height 25
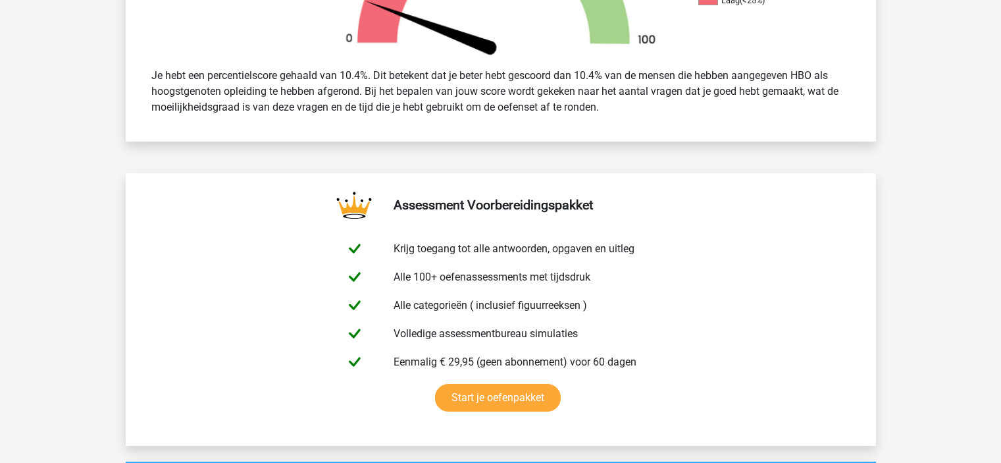
scroll to position [553, 0]
